Goal: Task Accomplishment & Management: Manage account settings

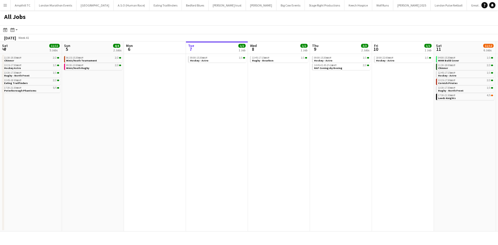
scroll to position [0, 124]
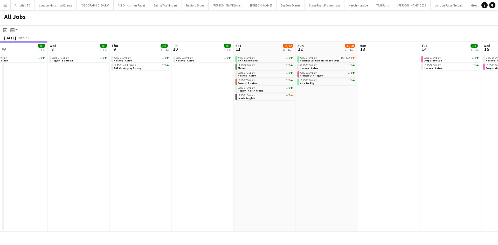
drag, startPoint x: 346, startPoint y: 155, endPoint x: 158, endPoint y: 165, distance: 188.2
click at [202, 167] on app-calendar-viewport "Sat 4 11/11 5 Jobs Sun 5 4/4 2 Jobs Mon 6 Tue 7 1/1 1 Job Wed 8 1/1 1 Job Thu 9…" at bounding box center [249, 136] width 498 height 190
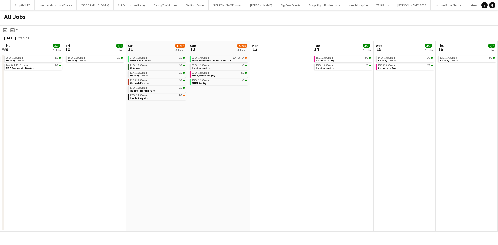
click at [207, 162] on app-all-jobs "All Jobs Date picker OCT 2025 OCT 2025 Monday M Tuesday T Wednesday W Thursday …" at bounding box center [249, 120] width 498 height 221
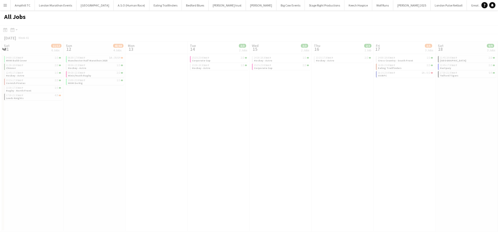
drag, startPoint x: 288, startPoint y: 160, endPoint x: 6, endPoint y: 156, distance: 282.3
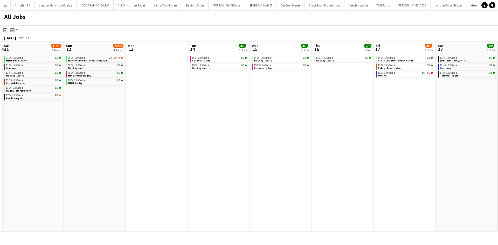
drag, startPoint x: 248, startPoint y: 150, endPoint x: 255, endPoint y: 144, distance: 9.6
click at [241, 150] on app-calendar-viewport "Wed 8 1/1 1 Job Thu 9 3/3 2 Jobs Fri 10 1/1 1 Job Sat 11 11/12 6 Jobs Sun 12 43…" at bounding box center [249, 136] width 498 height 190
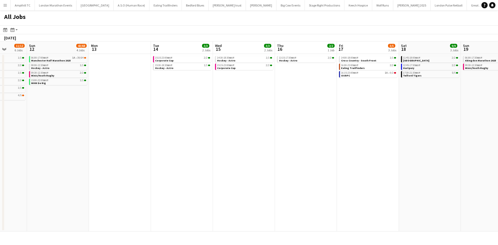
drag, startPoint x: 236, startPoint y: 135, endPoint x: 166, endPoint y: 134, distance: 69.7
click at [77, 138] on app-calendar-viewport "Wed 8 1/1 1 Job Thu 9 3/3 2 Jobs Fri 10 1/1 1 Job Sat 11 11/12 6 Jobs Sun 12 43…" at bounding box center [249, 136] width 498 height 190
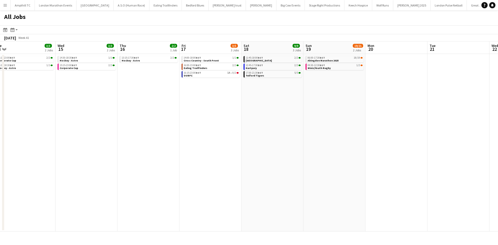
drag, startPoint x: 257, startPoint y: 142, endPoint x: 113, endPoint y: 147, distance: 144.2
click at [116, 147] on app-calendar-viewport "Sun 12 43/68 4 Jobs Mon 13 Tue 14 3/3 2 Jobs Wed 15 3/3 2 Jobs Thu 16 2/2 1 Job…" at bounding box center [249, 136] width 498 height 190
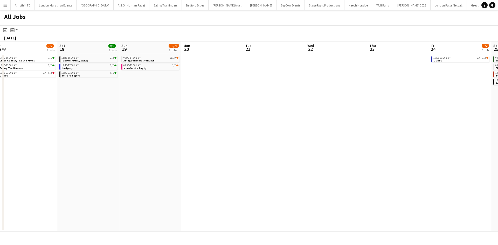
click at [74, 150] on app-all-jobs "All Jobs Date picker OCT 2025 OCT 2025 Monday M Tuesday T Wednesday W Thursday …" at bounding box center [249, 120] width 498 height 221
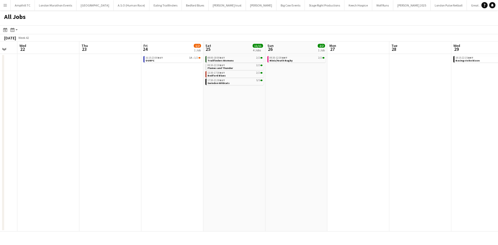
drag, startPoint x: 233, startPoint y: 154, endPoint x: 68, endPoint y: 155, distance: 165.1
click at [68, 155] on app-calendar-viewport "Sat 18 9/9 3 Jobs Sun 19 19/21 2 Jobs Mon 20 Tue 21 Wed 22 Thu 23 Fri 24 1/2 1 …" at bounding box center [249, 136] width 498 height 190
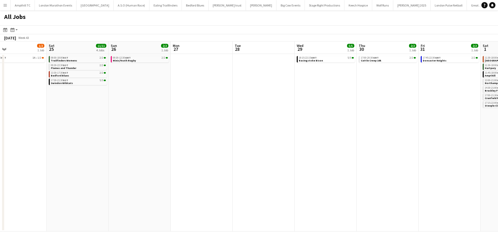
click at [70, 149] on app-all-jobs "All Jobs Date picker OCT 2025 OCT 2025 Monday M Tuesday T Wednesday W Thursday …" at bounding box center [249, 120] width 498 height 221
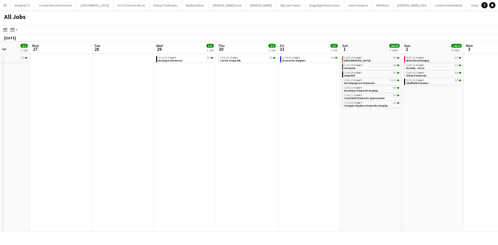
drag, startPoint x: 168, startPoint y: 145, endPoint x: 83, endPoint y: 143, distance: 85.5
click at [105, 143] on app-calendar-viewport "Thu 23 Fri 24 1/2 1 Job Sat 25 11/11 4 Jobs Sun 26 2/2 1 Job Mon 27 Tue 28 Wed …" at bounding box center [249, 136] width 498 height 190
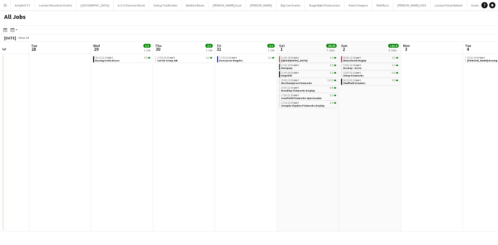
scroll to position [0, 241]
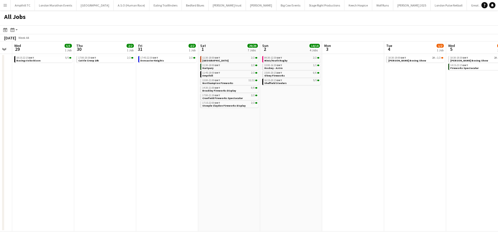
drag, startPoint x: 161, startPoint y: 143, endPoint x: 118, endPoint y: 143, distance: 43.0
click at [118, 143] on app-calendar-viewport "Sat 25 11/11 4 Jobs Sun 26 2/2 1 Job Mon 27 Tue 28 Wed 29 5/5 1 Job Thu 30 2/2 …" at bounding box center [249, 136] width 498 height 190
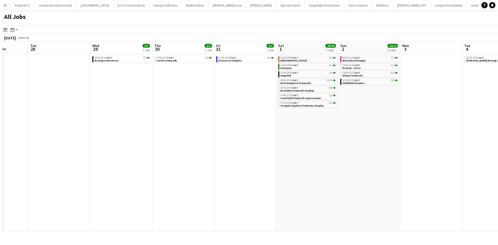
drag, startPoint x: 295, startPoint y: 103, endPoint x: 173, endPoint y: 109, distance: 121.9
click at [124, 110] on app-calendar-viewport "Sat 25 11/11 4 Jobs Sun 26 2/2 1 Job Mon 27 Tue 28 Wed 29 5/5 1 Job Thu 30 2/2 …" at bounding box center [249, 136] width 498 height 190
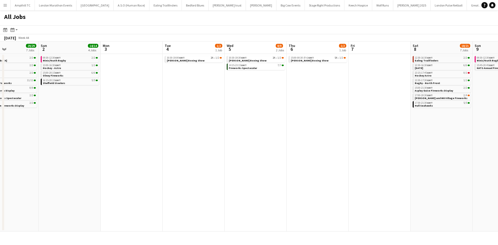
scroll to position [0, 227]
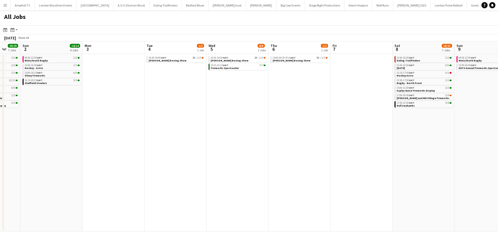
drag, startPoint x: 304, startPoint y: 112, endPoint x: 250, endPoint y: 112, distance: 53.9
click at [250, 112] on app-calendar-viewport "Wed 29 5/5 1 Job Thu 30 2/2 1 Job Fri 31 2/2 1 Job Sat 1 29/29 7 Jobs Sun 2 14/…" at bounding box center [249, 136] width 498 height 190
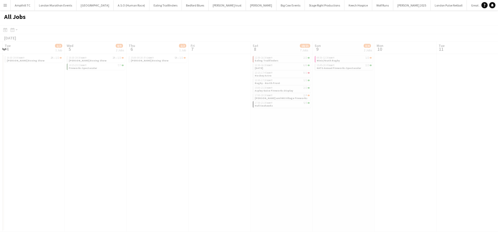
drag, startPoint x: 225, startPoint y: 103, endPoint x: 132, endPoint y: 103, distance: 92.8
click at [132, 103] on app-calendar-viewport "Fri 31 2/2 1 Job Sat 1 29/29 7 Jobs Sun 2 14/14 4 Jobs Mon 3 Tue 4 1/2 1 Job We…" at bounding box center [249, 136] width 498 height 190
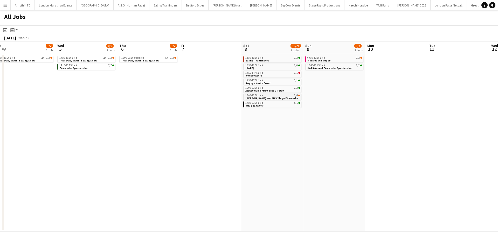
click at [288, 99] on link "17:00-20:30 GMT 2/4 Broughton and MK Village Fireworks" at bounding box center [272, 97] width 55 height 6
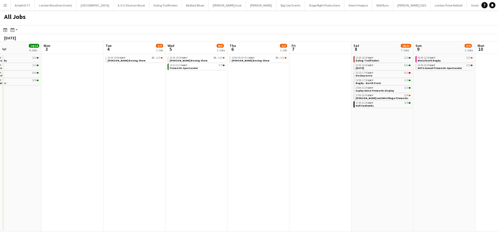
drag, startPoint x: 81, startPoint y: 106, endPoint x: 191, endPoint y: 106, distance: 110.1
click at [191, 106] on app-calendar-viewport "Fri 31 2/2 1 Job Sat 1 29/29 7 Jobs Sun 2 14/14 4 Jobs Mon 3 Tue 4 1/2 1 Job We…" at bounding box center [249, 136] width 498 height 190
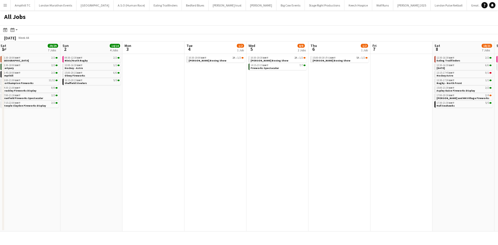
drag, startPoint x: 133, startPoint y: 94, endPoint x: 207, endPoint y: 96, distance: 73.4
click at [207, 96] on app-calendar-viewport "Thu 30 2/2 1 Job Fri 31 2/2 1 Job Sat 1 29/29 7 Jobs Sun 2 14/14 4 Jobs Mon 3 T…" at bounding box center [249, 136] width 498 height 190
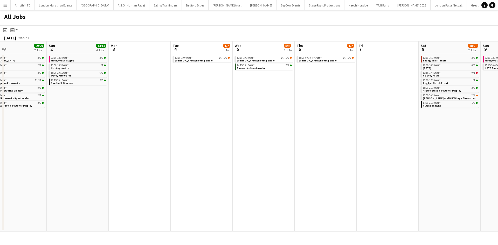
drag, startPoint x: 165, startPoint y: 100, endPoint x: 282, endPoint y: 101, distance: 117.7
click at [282, 101] on app-calendar-viewport "Thu 30 2/2 1 Job Fri 31 2/2 1 Job Sat 1 29/29 7 Jobs Sun 2 14/14 4 Jobs Mon 3 T…" at bounding box center [249, 136] width 498 height 190
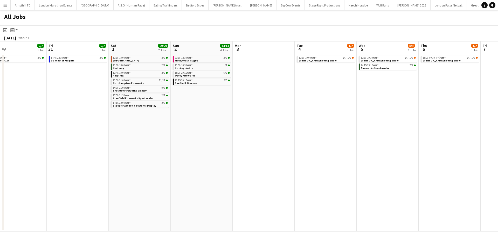
scroll to position [0, 132]
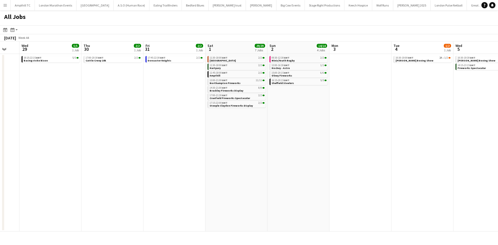
drag, startPoint x: 86, startPoint y: 131, endPoint x: 201, endPoint y: 136, distance: 114.6
click at [236, 134] on app-calendar-viewport "Mon 27 Tue 28 Wed 29 5/5 1 Job Thu 30 2/2 1 Job Fri 31 2/2 1 Job Sat 1 29/29 7 …" at bounding box center [249, 136] width 498 height 190
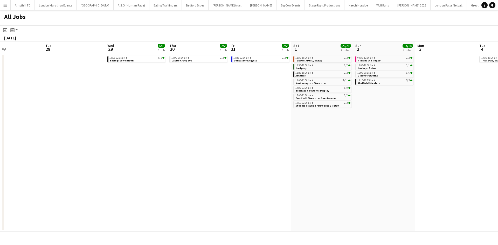
drag, startPoint x: 175, startPoint y: 137, endPoint x: 278, endPoint y: 137, distance: 102.6
click at [278, 137] on app-calendar-viewport "Sat 25 11/11 4 Jobs Sun 26 2/2 1 Job Mon 27 Tue 28 Wed 29 5/5 1 Job Thu 30 2/2 …" at bounding box center [249, 136] width 498 height 190
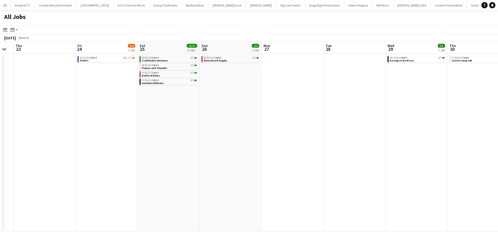
scroll to position [0, 112]
drag, startPoint x: 217, startPoint y: 136, endPoint x: 422, endPoint y: 135, distance: 205.8
click at [422, 135] on app-calendar-viewport "Tue 21 Wed 22 Thu 23 Fri 24 1/2 1 Job Sat 25 11/11 4 Jobs Sun 26 2/2 1 Job Mon …" at bounding box center [249, 136] width 498 height 190
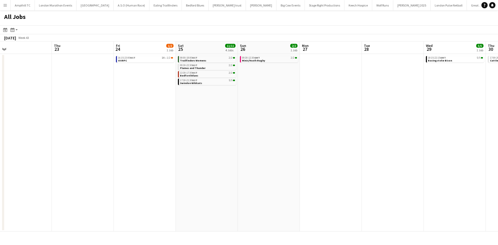
scroll to position [0, 117]
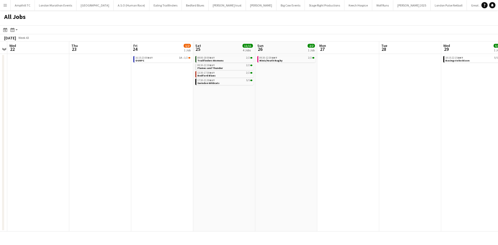
drag, startPoint x: 176, startPoint y: 126, endPoint x: 232, endPoint y: 129, distance: 56.8
click at [232, 129] on app-calendar-viewport "Mon 20 Tue 21 Wed 22 Thu 23 Fri 24 1/2 1 Job Sat 25 11/11 4 Jobs Sun 26 2/2 1 J…" at bounding box center [249, 136] width 498 height 190
click at [178, 61] on link "16:15-23:00 BST 1A • 1/2 OURFC" at bounding box center [162, 59] width 55 height 6
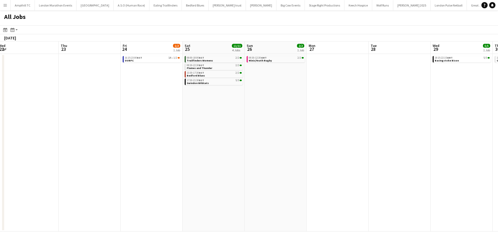
drag, startPoint x: 115, startPoint y: 117, endPoint x: 238, endPoint y: 125, distance: 123.8
click at [238, 125] on app-calendar-viewport "Mon 20 Tue 21 Wed 22 Thu 23 Fri 24 1/2 1 Job Sat 25 11/11 4 Jobs Sun 26 2/2 1 J…" at bounding box center [249, 136] width 498 height 190
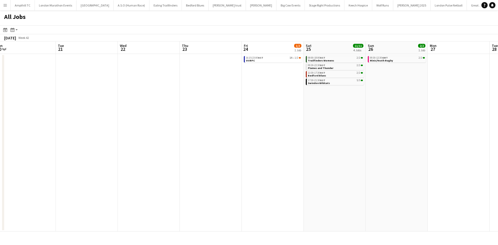
drag, startPoint x: 208, startPoint y: 123, endPoint x: 319, endPoint y: 123, distance: 111.2
click at [318, 123] on app-calendar-viewport "Sat 18 9/9 3 Jobs Sun 19 19/21 2 Jobs Mon 20 Tue 21 Wed 22 Thu 23 Fri 24 1/2 1 …" at bounding box center [249, 136] width 498 height 190
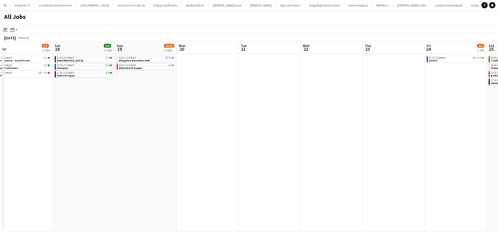
drag, startPoint x: 245, startPoint y: 123, endPoint x: 327, endPoint y: 125, distance: 81.4
click at [326, 124] on app-calendar-viewport "Wed 15 3/3 2 Jobs Thu 16 2/2 1 Job Fri 17 3/5 3 Jobs Sat 18 9/9 3 Jobs Sun 19 1…" at bounding box center [249, 136] width 498 height 190
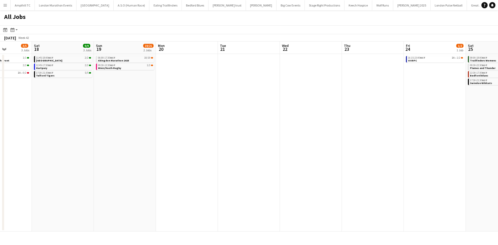
drag, startPoint x: 205, startPoint y: 125, endPoint x: 220, endPoint y: 125, distance: 15.3
click at [224, 125] on app-calendar-viewport "Wed 15 3/3 2 Jobs Thu 16 2/2 1 Job Fri 17 3/5 3 Jobs Sat 18 9/9 3 Jobs Sun 19 1…" at bounding box center [249, 136] width 498 height 190
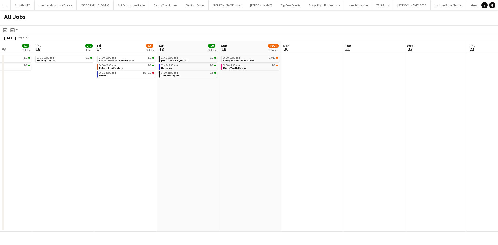
scroll to position [0, 127]
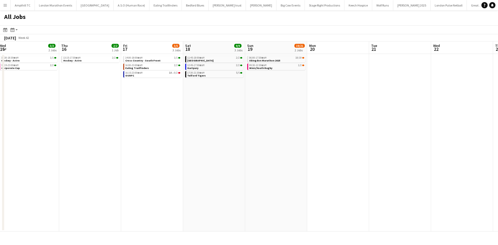
drag, startPoint x: 187, startPoint y: 124, endPoint x: 196, endPoint y: 122, distance: 9.8
click at [191, 124] on app-calendar-viewport "Mon 13 Tue 14 3/3 2 Jobs Wed 15 3/3 2 Jobs Thu 16 2/2 1 Job Fri 17 3/5 3 Jobs S…" at bounding box center [249, 136] width 498 height 190
click at [172, 74] on link "16:15-23:00 BST 1A • 0/2 OURFC" at bounding box center [152, 74] width 55 height 6
click at [271, 59] on span "Abingdon Marathon 2025" at bounding box center [264, 60] width 31 height 3
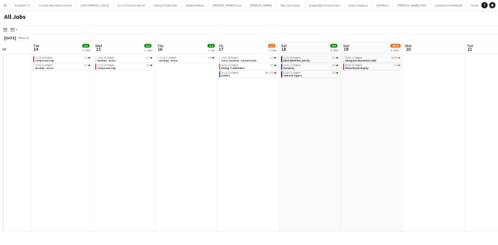
drag, startPoint x: 145, startPoint y: 103, endPoint x: 247, endPoint y: 99, distance: 102.5
click at [235, 104] on app-calendar-viewport "Sat 11 11/12 6 Jobs Sun 12 43/68 4 Jobs Mon 13 Tue 14 3/3 2 Jobs Wed 15 3/3 2 J…" at bounding box center [249, 136] width 498 height 190
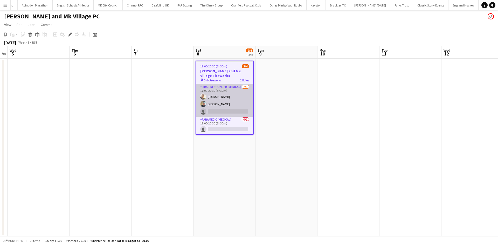
scroll to position [0, 873]
click at [224, 86] on app-card-role "First Responder (Medical) 2/3 17:00-20:30 (3h30m) Sarah Munday Kim Sutton singl…" at bounding box center [224, 100] width 57 height 33
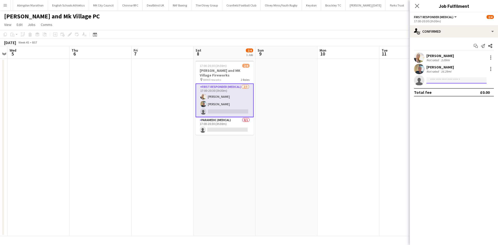
click at [441, 80] on input at bounding box center [456, 80] width 60 height 6
type input "****"
drag, startPoint x: 442, startPoint y: 90, endPoint x: 449, endPoint y: 104, distance: 14.8
click at [443, 90] on span "ellouise.mullis@aams-amb.co.uk" at bounding box center [456, 92] width 52 height 4
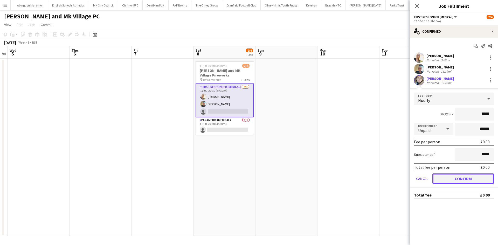
click at [448, 176] on button "Confirm" at bounding box center [462, 178] width 61 height 10
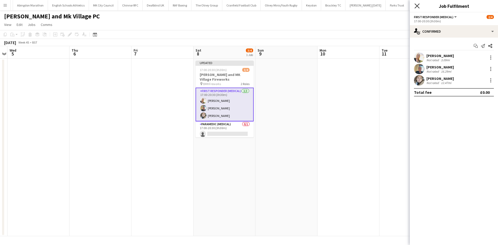
click at [415, 7] on icon "Close pop-in" at bounding box center [416, 5] width 5 height 5
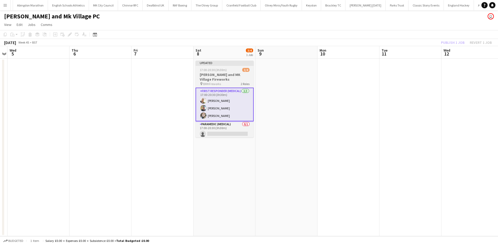
click at [218, 75] on h3 "Broughton and MK Village Fireworks" at bounding box center [224, 76] width 58 height 9
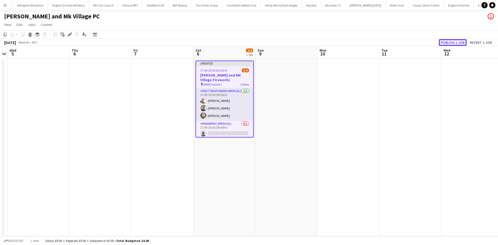
click at [450, 43] on button "Publish 1 job" at bounding box center [453, 42] width 28 height 7
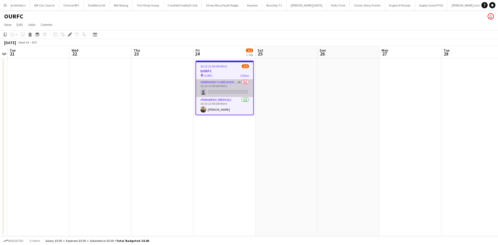
scroll to position [0, 932]
click at [233, 81] on app-card-role "Emergency Care Assistant (Medical) 1A 0/1 16:15-23:00 (6h45m) single-neutral-ac…" at bounding box center [224, 88] width 57 height 18
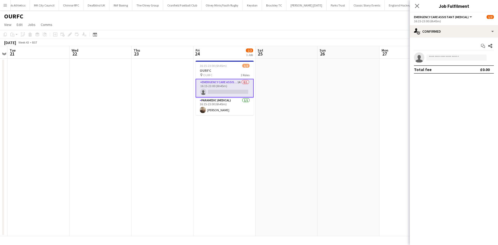
click at [413, 9] on div "Close pop-in" at bounding box center [416, 6] width 15 height 12
click at [415, 6] on icon "Close pop-in" at bounding box center [416, 5] width 5 height 5
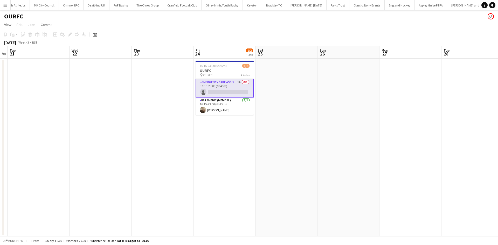
drag, startPoint x: 106, startPoint y: 94, endPoint x: 170, endPoint y: 94, distance: 64.3
click at [168, 94] on app-calendar-viewport "Sat 18 Sun 19 Mon 20 Tue 21 Wed 22 Thu 23 Fri 24 1/2 1 Job Sat 25 Sun 26 Mon 27…" at bounding box center [249, 141] width 498 height 190
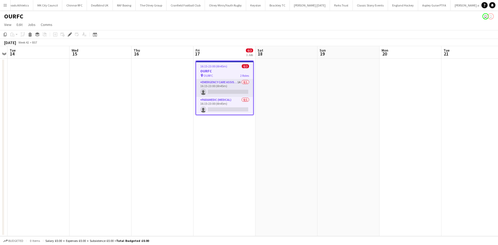
scroll to position [0, 932]
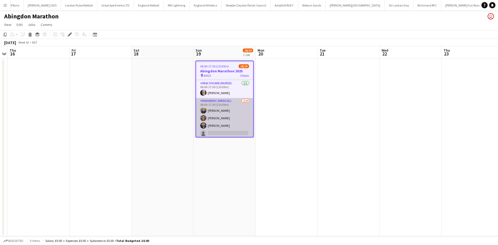
scroll to position [136, 0]
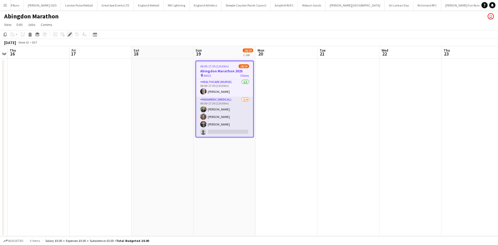
click at [70, 33] on icon "Edit" at bounding box center [70, 34] width 4 height 4
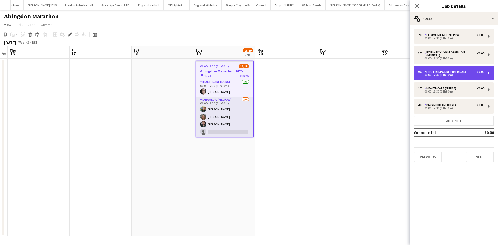
drag, startPoint x: 482, startPoint y: 71, endPoint x: 469, endPoint y: 75, distance: 13.9
click at [482, 71] on div "£0.00" at bounding box center [480, 72] width 7 height 4
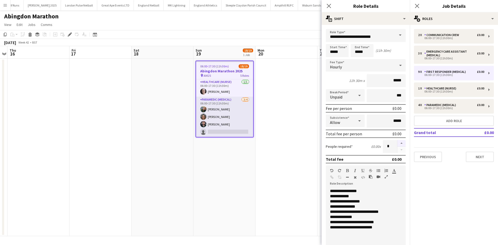
click at [397, 143] on button "button" at bounding box center [401, 143] width 8 height 7
type input "**"
click at [441, 126] on div "2 x Communication Crew £0.00 06:00-17:30 (11h30m) 3 x Emergency Care Assistant …" at bounding box center [453, 95] width 88 height 133
click at [442, 123] on button "Add role" at bounding box center [454, 121] width 80 height 10
type input "**********"
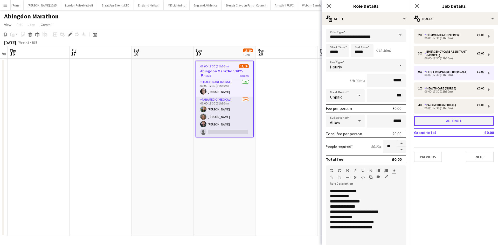
type input "*****"
type input "*"
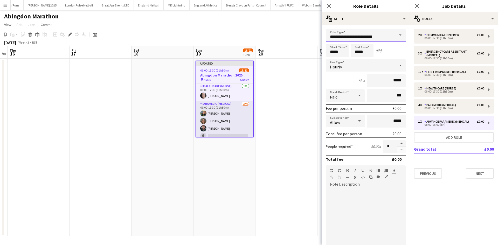
click at [359, 36] on input "**********" at bounding box center [366, 35] width 80 height 13
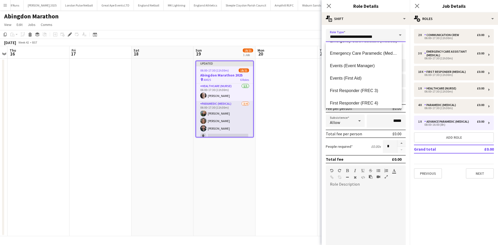
scroll to position [78, 0]
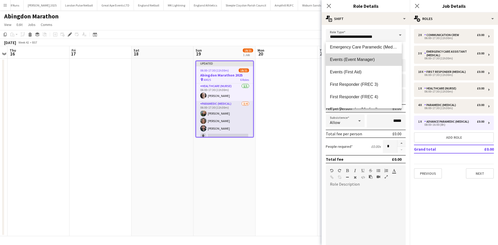
click at [366, 59] on span "Events (Event Manager)" at bounding box center [364, 59] width 68 height 5
type input "**********"
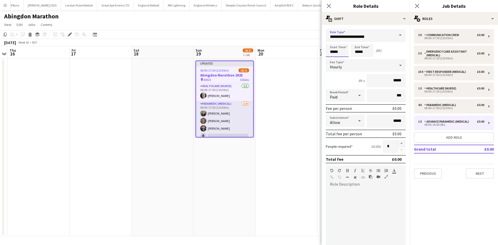
click at [342, 53] on input "*****" at bounding box center [337, 50] width 23 height 13
click at [334, 59] on div at bounding box center [332, 59] width 10 height 5
type input "*****"
click at [334, 59] on div at bounding box center [332, 59] width 10 height 5
click at [362, 53] on input "*****" at bounding box center [361, 50] width 23 height 13
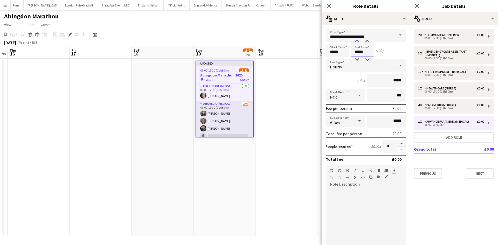
click at [357, 40] on div at bounding box center [356, 41] width 10 height 5
click at [367, 41] on div at bounding box center [367, 41] width 10 height 5
type input "*****"
click at [367, 41] on div at bounding box center [367, 41] width 10 height 5
click at [363, 38] on input "**********" at bounding box center [366, 35] width 80 height 13
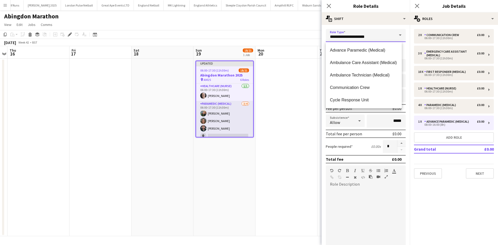
click at [365, 37] on input "**********" at bounding box center [366, 35] width 80 height 13
click at [329, 7] on icon at bounding box center [328, 5] width 5 height 5
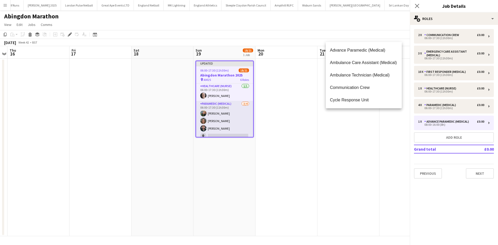
scroll to position [161, 0]
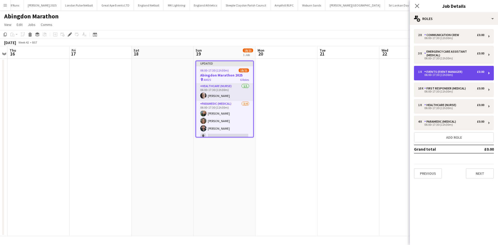
click at [459, 69] on div "1 x Events (Event Manager) £0.00 06:00-17:30 (11h30m)" at bounding box center [454, 73] width 80 height 15
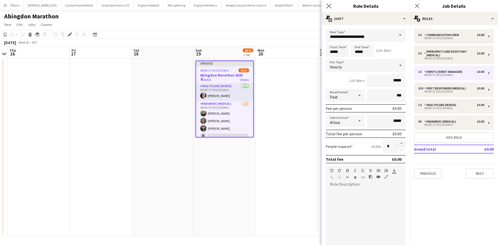
click at [326, 6] on app-icon "Close pop-in" at bounding box center [329, 6] width 8 height 8
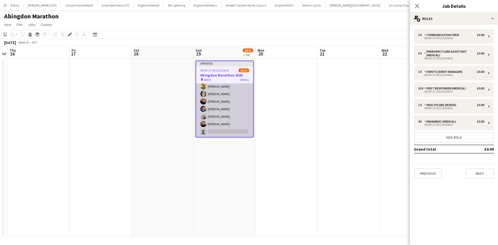
scroll to position [139, 0]
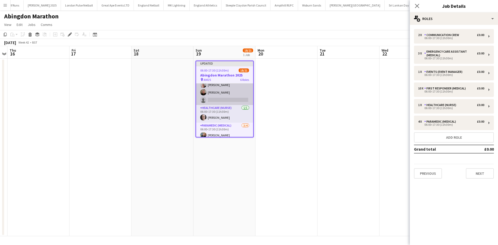
drag, startPoint x: 225, startPoint y: 99, endPoint x: 379, endPoint y: 76, distance: 155.0
click at [226, 99] on app-card-role "First Responder (Medical) 1A [DATE] 06:00-17:30 (11h30m) [PERSON_NAME] [PERSON_…" at bounding box center [224, 62] width 57 height 85
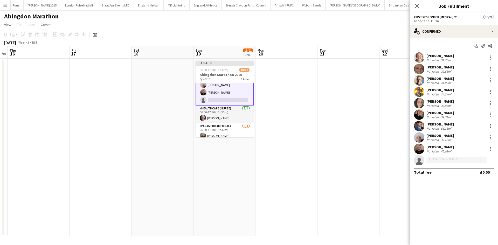
scroll to position [140, 0]
click at [437, 164] on app-invite-slot "single-neutral-actions" at bounding box center [453, 160] width 88 height 10
click at [437, 161] on input at bounding box center [456, 160] width 60 height 6
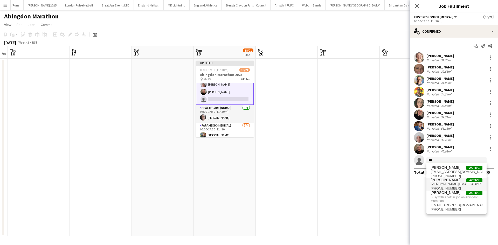
type input "***"
click at [449, 182] on span "[PERSON_NAME][EMAIL_ADDRESS][PERSON_NAME][DOMAIN_NAME]" at bounding box center [456, 184] width 52 height 4
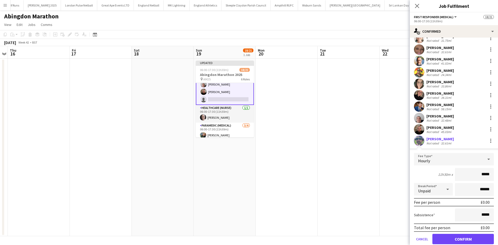
scroll to position [38, 0]
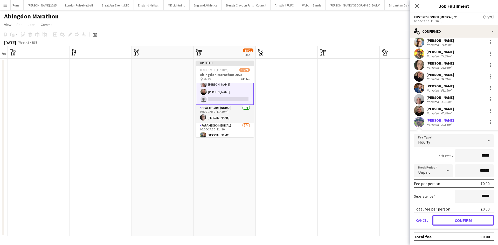
drag, startPoint x: 461, startPoint y: 221, endPoint x: 459, endPoint y: 218, distance: 3.0
click at [460, 221] on button "Confirm" at bounding box center [462, 220] width 61 height 10
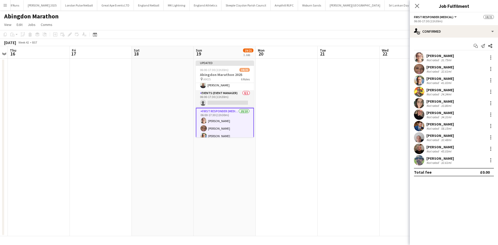
scroll to position [52, 0]
click at [223, 102] on app-card-role "Events (Event Manager) 0/1 06:00-17:30 (11h30m) single-neutral-actions" at bounding box center [225, 98] width 58 height 18
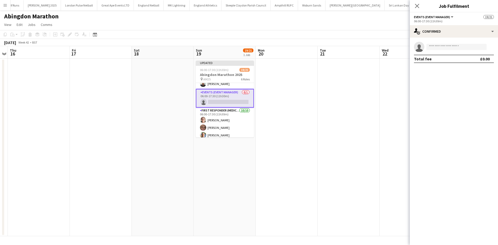
click at [444, 51] on app-invite-slot "single-neutral-actions" at bounding box center [453, 47] width 88 height 10
click at [444, 46] on input at bounding box center [456, 47] width 60 height 6
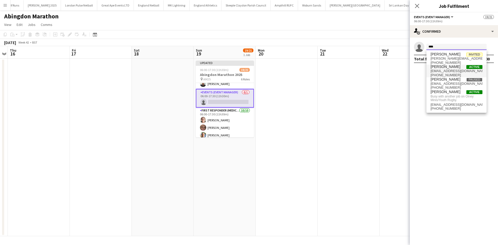
type input "****"
click at [446, 73] on span "[EMAIL_ADDRESS][DOMAIN_NAME]" at bounding box center [456, 71] width 52 height 4
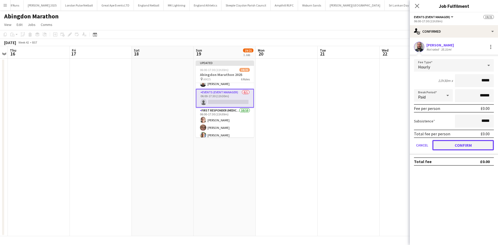
click at [450, 149] on button "Confirm" at bounding box center [462, 145] width 61 height 10
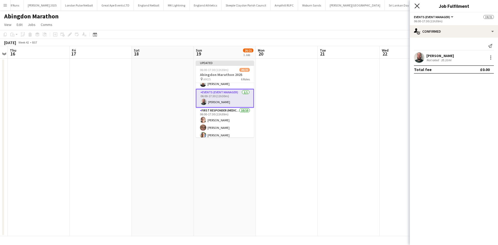
click at [415, 5] on icon "Close pop-in" at bounding box center [416, 5] width 5 height 5
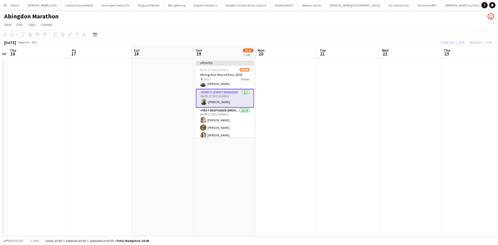
click at [433, 39] on div "[DATE] Week 42 • BST Publish 1 job Revert 1 job" at bounding box center [249, 42] width 498 height 7
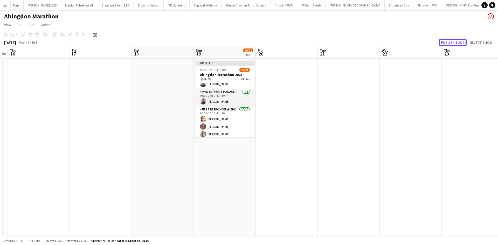
click at [447, 42] on button "Publish 1 job" at bounding box center [453, 42] width 28 height 7
